Goal: Communication & Community: Answer question/provide support

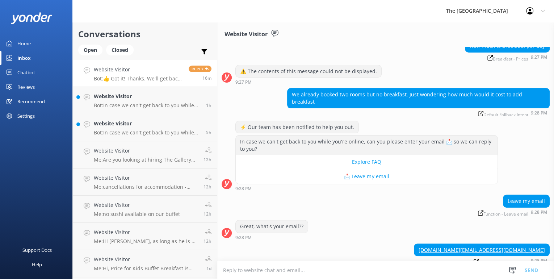
scroll to position [84, 0]
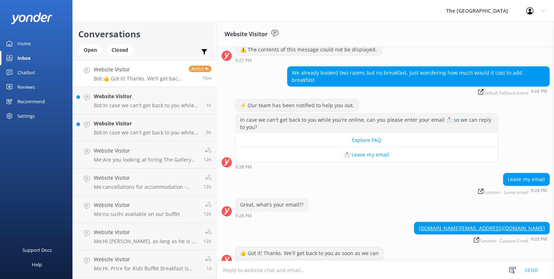
click at [225, 268] on textarea at bounding box center [385, 270] width 337 height 18
type textarea "H"
click at [259, 268] on textarea "Good evening - you can modify your reservation to include Breakfasts at $30 per…" at bounding box center [385, 270] width 337 height 18
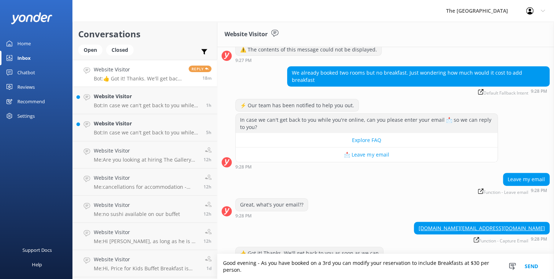
scroll to position [91, 0]
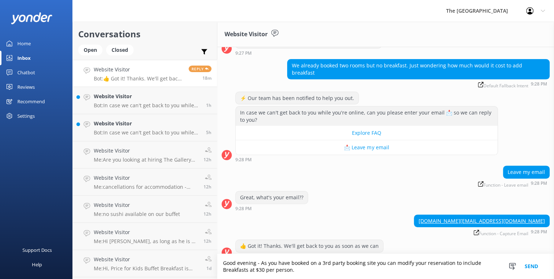
click at [392, 260] on textarea "Good evening - As you have booked on a 3rd party booking site you can modify yo…" at bounding box center [385, 266] width 337 height 25
click at [266, 269] on textarea "Good evening - As you have booked on a 3rd party booking site you will have to …" at bounding box center [385, 266] width 337 height 25
drag, startPoint x: 316, startPoint y: 269, endPoint x: 312, endPoint y: 270, distance: 3.9
click at [312, 270] on textarea "Good evening - As you have booked on a 3rd party booking site you will have to …" at bounding box center [385, 266] width 337 height 25
type textarea "Good evening - As you have booked on a 3rd party booking site you will have to …"
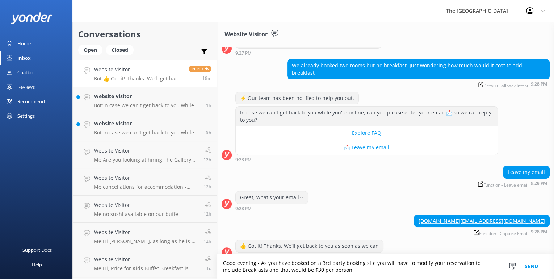
click at [524, 263] on button "Send" at bounding box center [531, 266] width 27 height 25
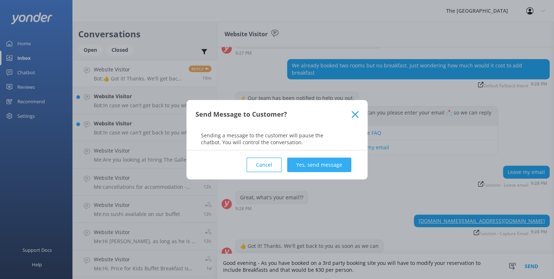
click at [320, 164] on button "Yes, send message" at bounding box center [319, 164] width 64 height 14
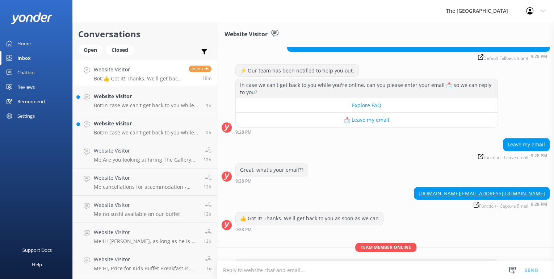
scroll to position [138, 0]
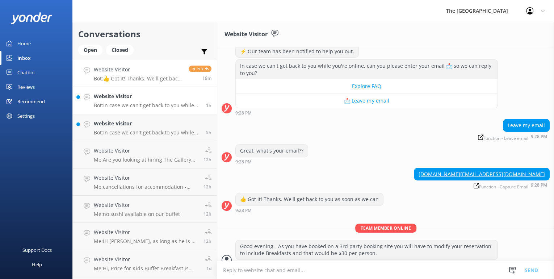
click at [114, 103] on p "Bot: In case we can't get back to you while you're online, can you please enter…" at bounding box center [147, 105] width 107 height 7
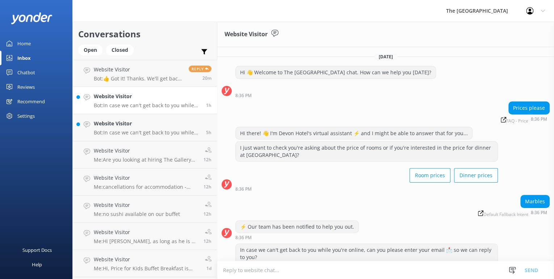
scroll to position [41, 0]
